Goal: Find specific page/section: Find specific page/section

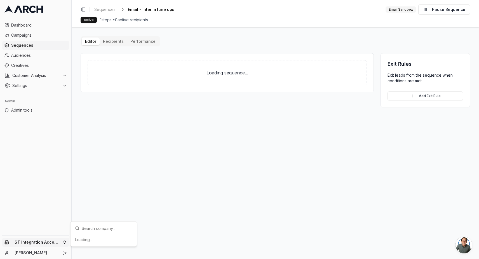
click at [47, 243] on html "Dashboard Campaigns Sequences Audiences Creatives Customer Analysis Settings Ad…" at bounding box center [239, 129] width 479 height 259
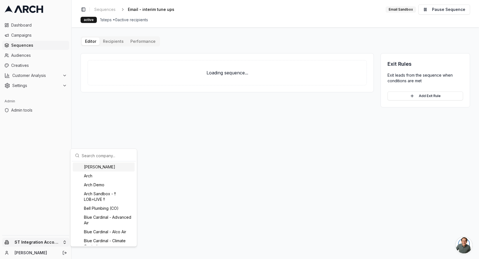
click at [99, 157] on input "text" at bounding box center [107, 155] width 51 height 11
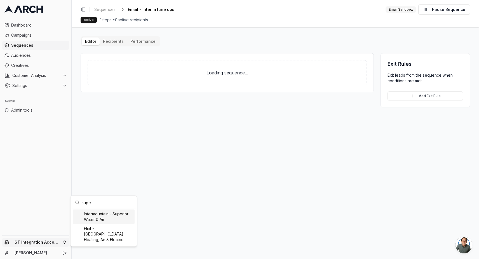
type input "super"
